Goal: Navigation & Orientation: Find specific page/section

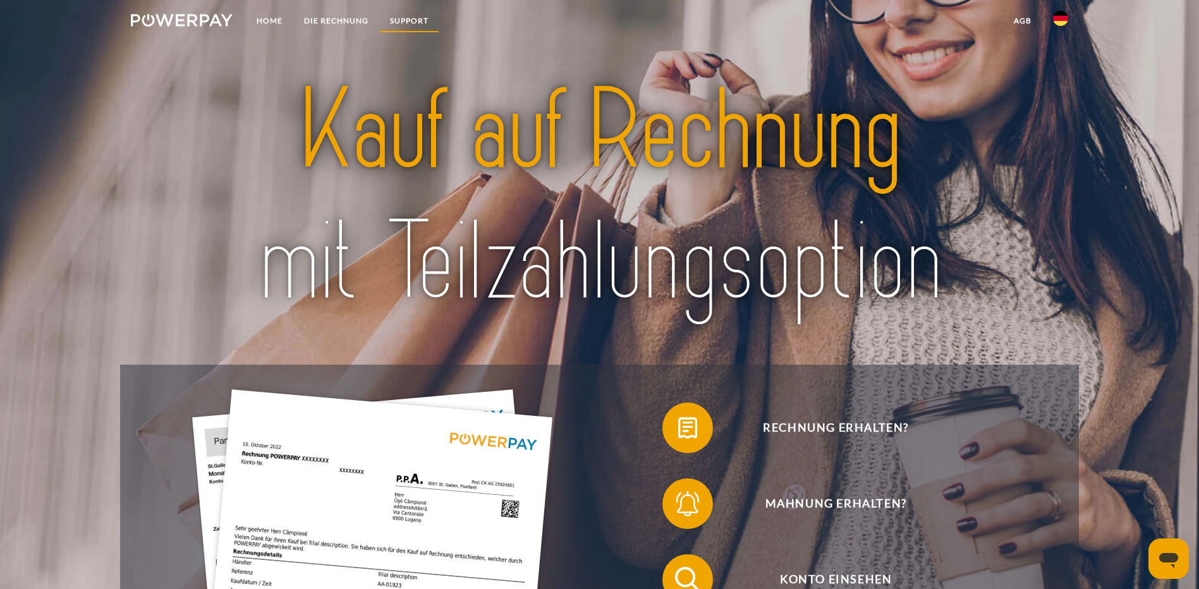
click at [407, 22] on link "SUPPORT" at bounding box center [409, 20] width 60 height 23
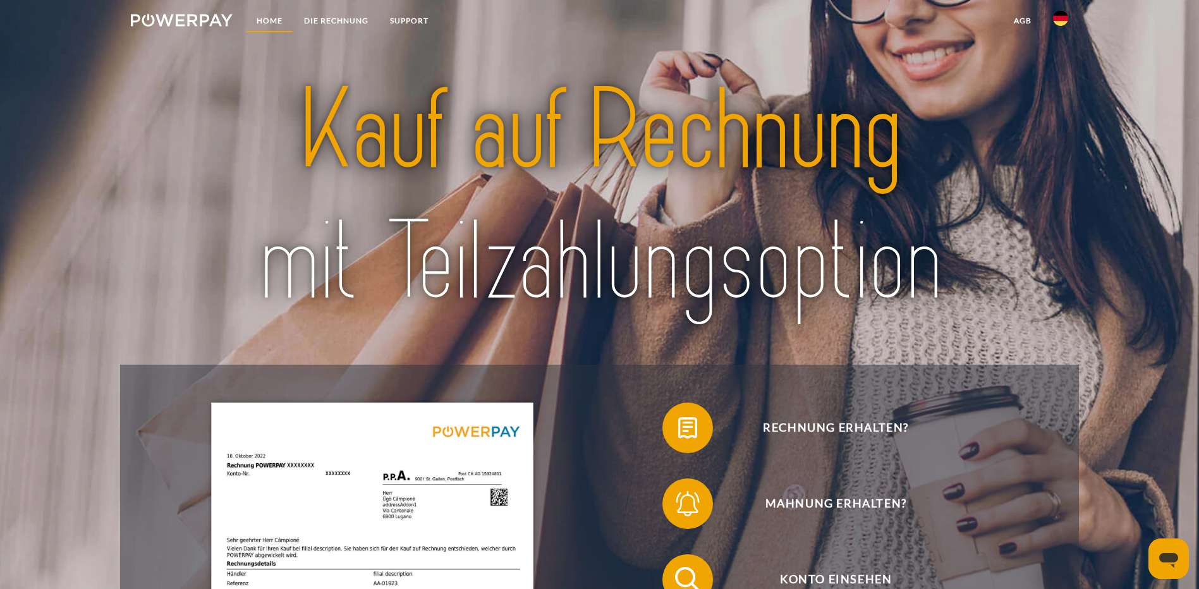
click at [265, 16] on link "Home" at bounding box center [269, 20] width 47 height 23
click at [303, 16] on link "DIE RECHNUNG" at bounding box center [336, 20] width 86 height 23
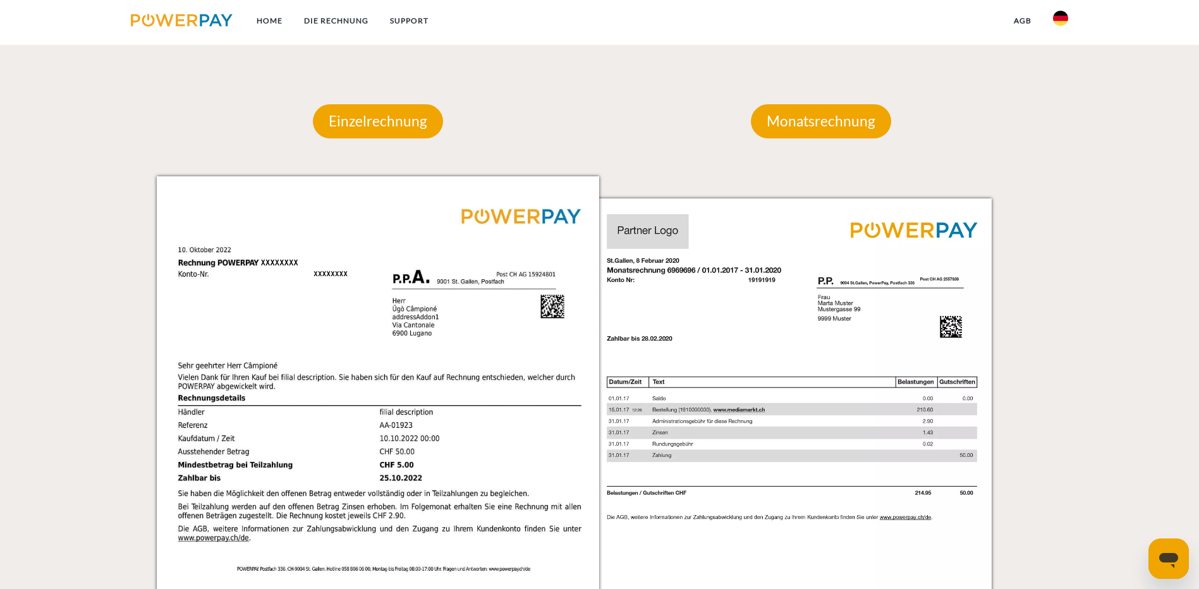
scroll to position [700, 0]
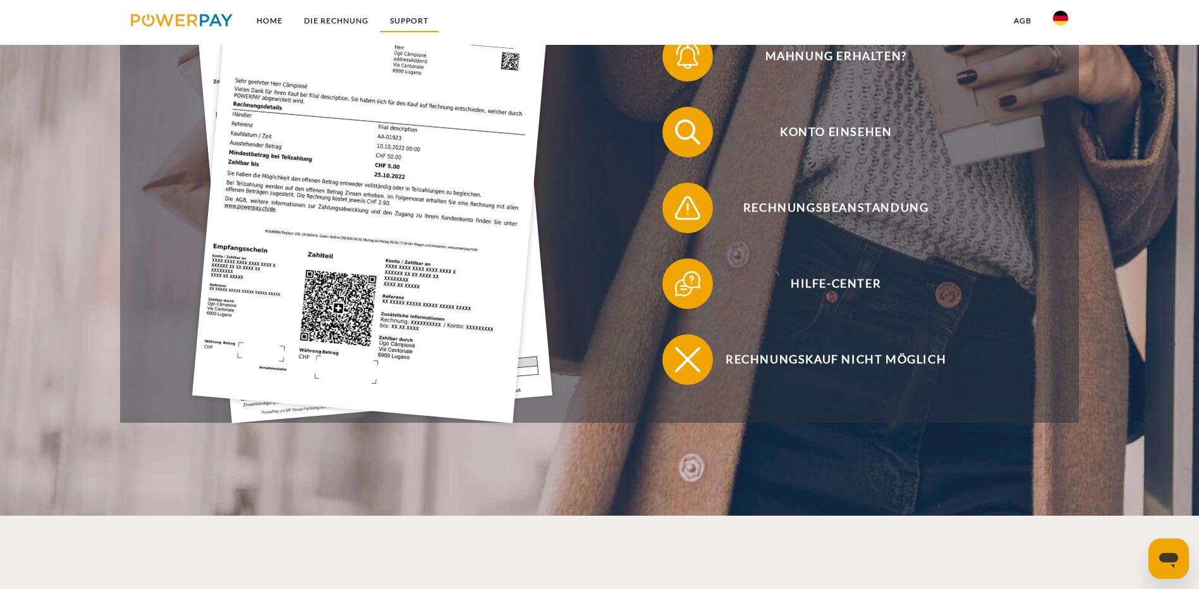
click at [417, 20] on link "SUPPORT" at bounding box center [409, 20] width 60 height 23
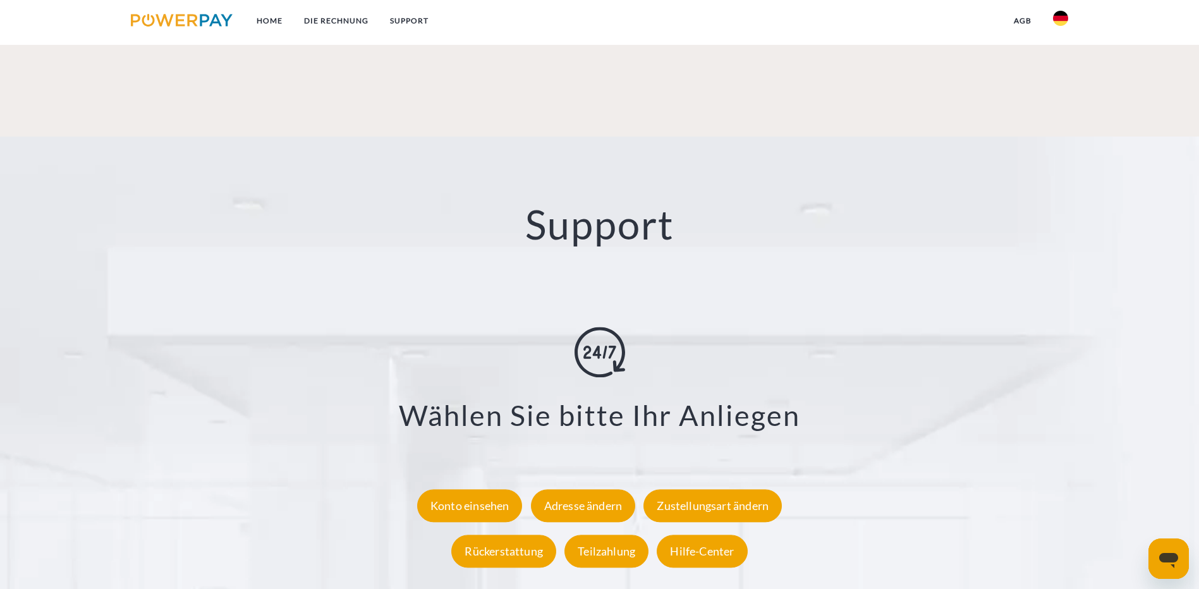
scroll to position [2334, 0]
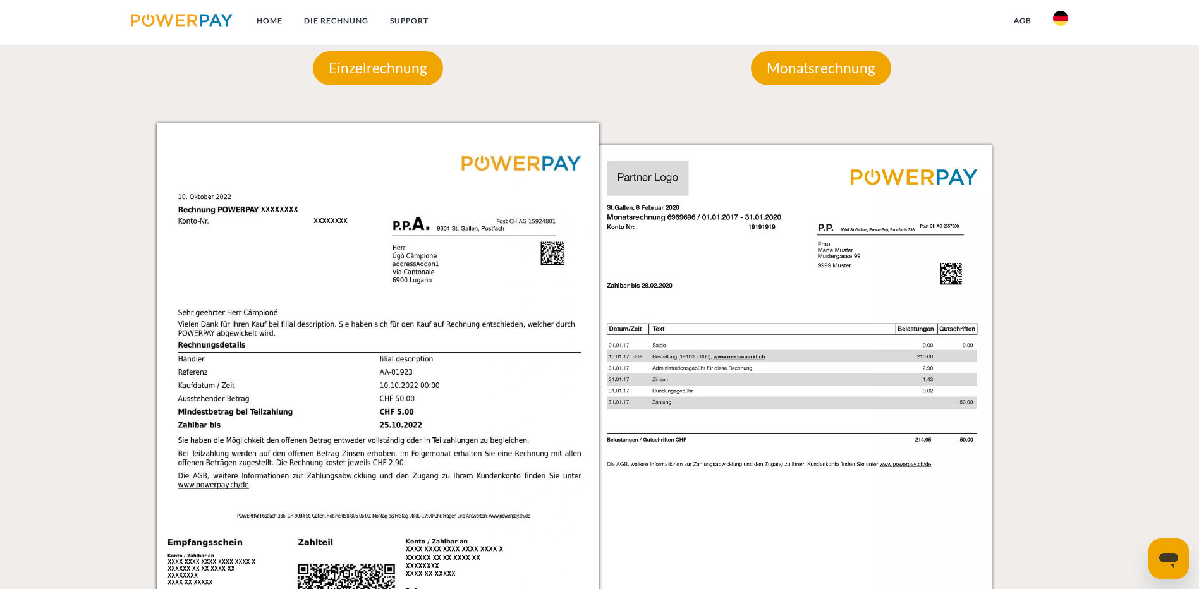
scroll to position [1133, 0]
